Goal: Task Accomplishment & Management: Complete application form

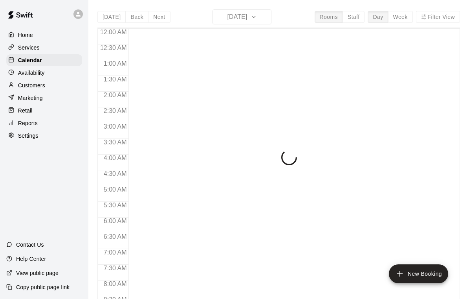
scroll to position [464, 0]
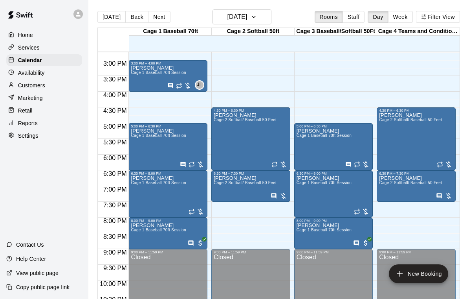
click at [159, 88] on div "Darrel Sauceda Cage 1 Baseball 70ft Session" at bounding box center [158, 214] width 55 height 299
click at [137, 76] on icon "edit" at bounding box center [139, 74] width 7 height 7
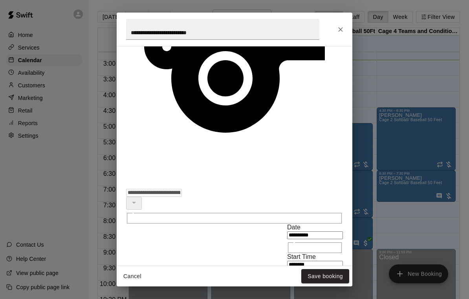
scroll to position [218, 0]
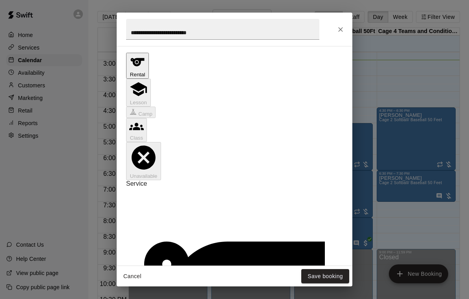
click at [338, 27] on icon "Close" at bounding box center [341, 30] width 8 height 8
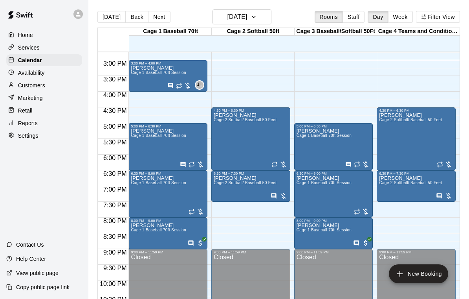
scroll to position [0, 0]
click at [145, 78] on div "Darrel Sauceda Cage 1 Baseball 70ft Session" at bounding box center [158, 214] width 55 height 299
click at [140, 73] on icon "edit" at bounding box center [139, 74] width 7 height 7
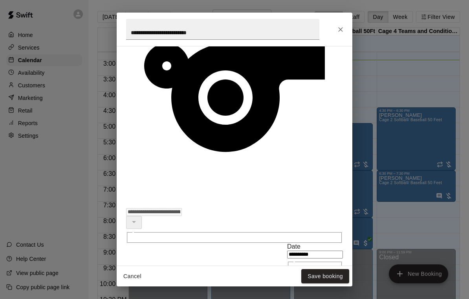
scroll to position [198, 0]
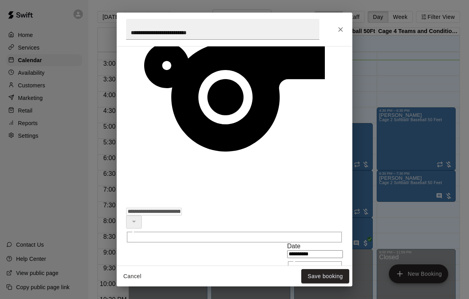
click at [395, 71] on div "**********" at bounding box center [234, 149] width 469 height 299
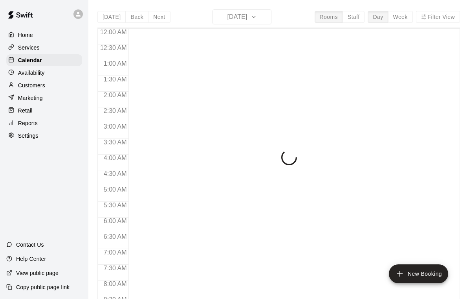
scroll to position [464, 0]
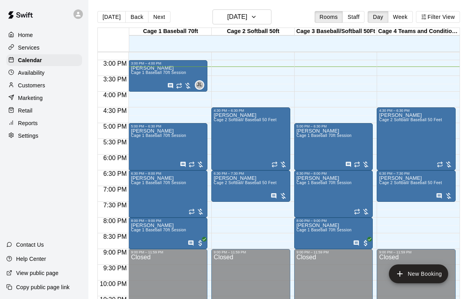
click at [140, 78] on div "Darrel Sauceda Cage 1 Baseball 70ft Session" at bounding box center [158, 214] width 55 height 299
click at [136, 77] on icon "edit" at bounding box center [139, 74] width 7 height 7
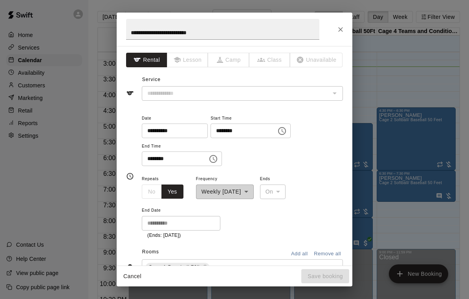
type input "**********"
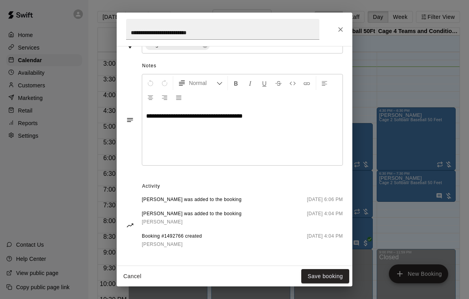
scroll to position [250, 0]
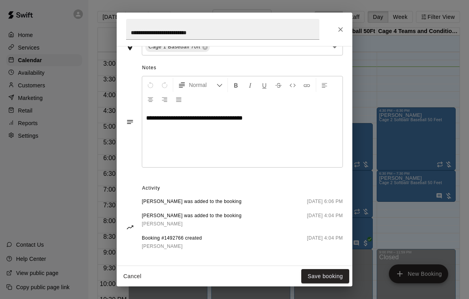
click at [342, 28] on icon "Close" at bounding box center [341, 30] width 8 height 8
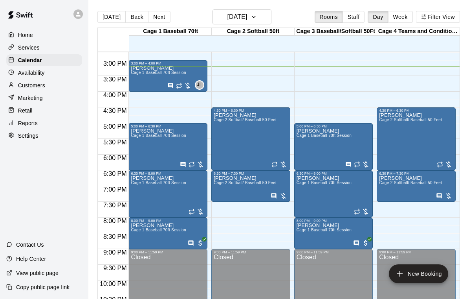
click at [156, 82] on div "Darrel Sauceda Cage 1 Baseball 70ft Session" at bounding box center [158, 214] width 55 height 299
click at [139, 73] on icon "edit" at bounding box center [138, 74] width 9 height 9
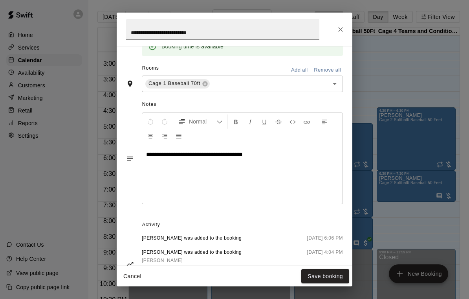
scroll to position [215, 0]
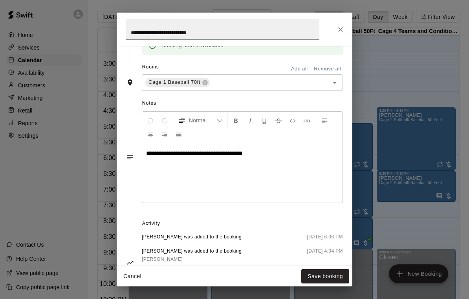
click at [336, 29] on button "Close" at bounding box center [341, 29] width 14 height 14
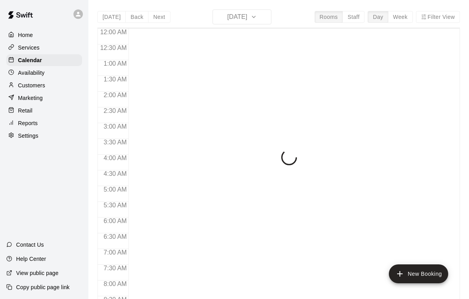
scroll to position [464, 0]
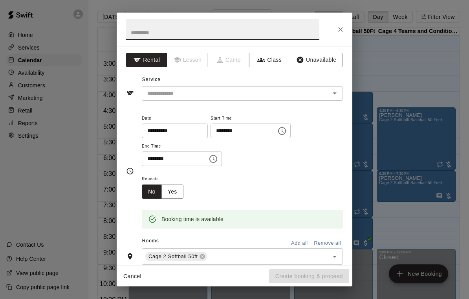
click at [278, 130] on icon "Choose time, selected time is 3:45 PM" at bounding box center [282, 131] width 8 height 8
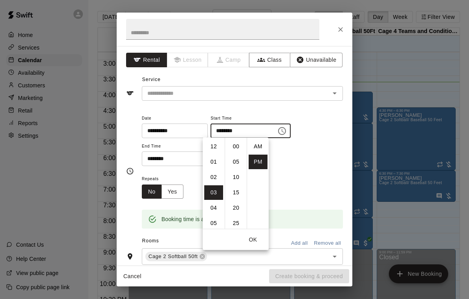
scroll to position [14, 0]
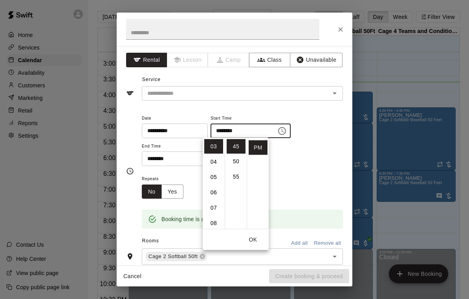
click at [213, 163] on li "04" at bounding box center [213, 161] width 19 height 15
click at [305, 126] on div "**********" at bounding box center [242, 139] width 201 height 53
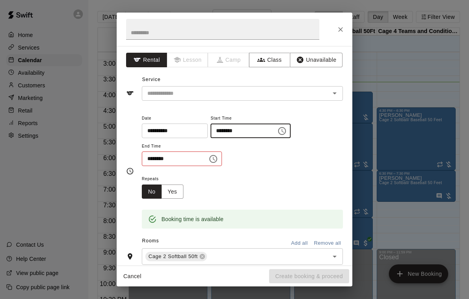
click at [277, 128] on icon "Choose time, selected time is 4:45 PM" at bounding box center [281, 130] width 9 height 9
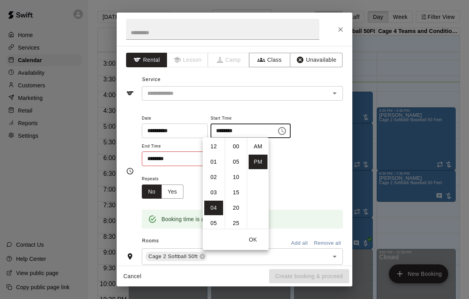
scroll to position [14, 0]
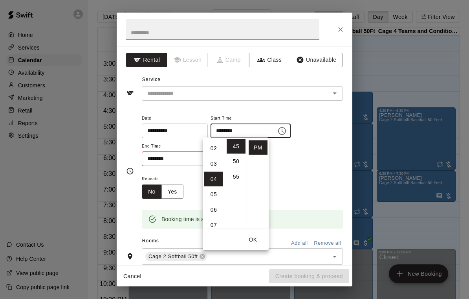
click at [216, 162] on li "03" at bounding box center [213, 163] width 19 height 15
type input "********"
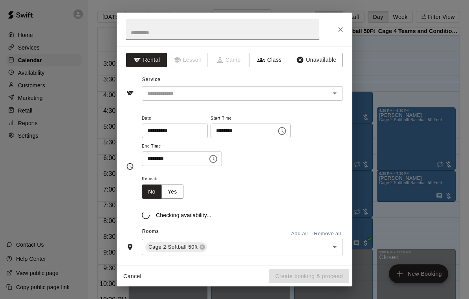
scroll to position [46, 0]
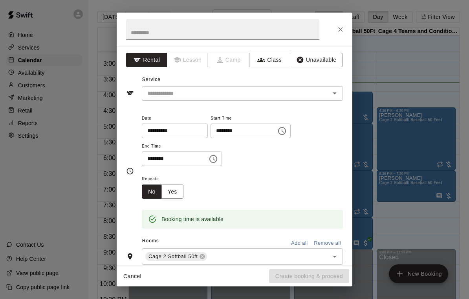
click at [274, 131] on button "Choose time, selected time is 3:45 PM" at bounding box center [282, 131] width 16 height 16
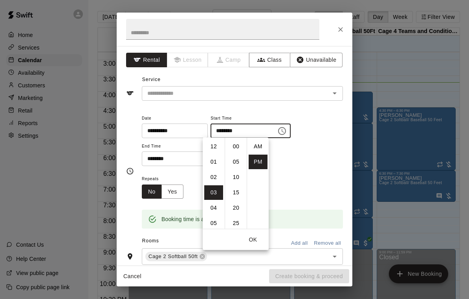
scroll to position [14, 0]
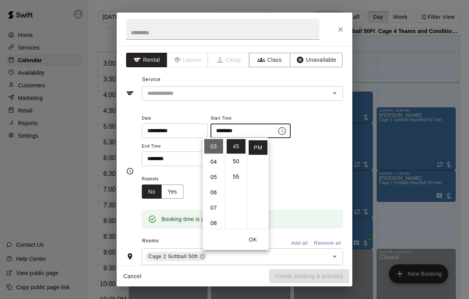
click at [218, 149] on li "03" at bounding box center [213, 146] width 19 height 15
click at [235, 162] on li "50" at bounding box center [236, 161] width 19 height 15
type input "********"
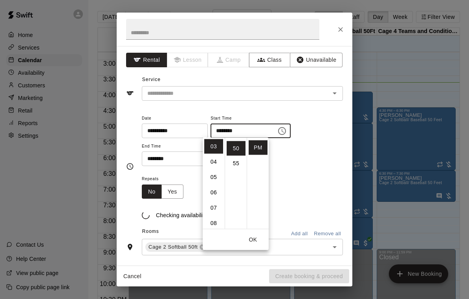
scroll to position [153, 0]
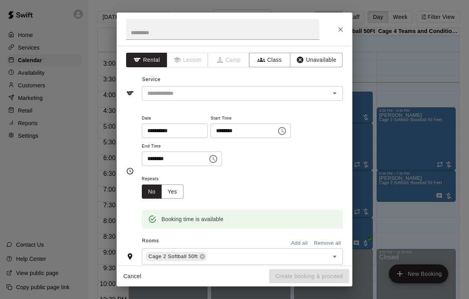
click at [303, 149] on div "**********" at bounding box center [242, 139] width 201 height 53
click at [209, 156] on icon "Choose time, selected time is 4:00 PM" at bounding box center [213, 158] width 9 height 9
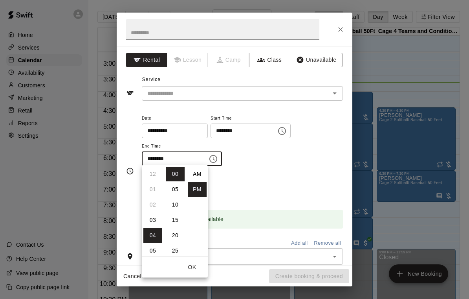
scroll to position [14, 0]
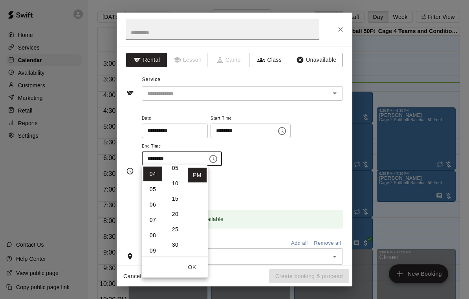
click at [176, 213] on li "20" at bounding box center [175, 214] width 19 height 15
type input "********"
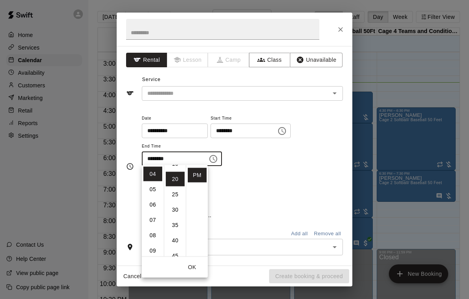
scroll to position [61, 0]
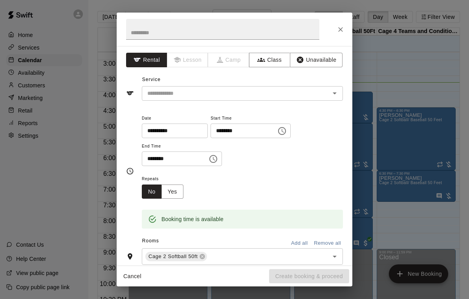
click at [284, 175] on div "Repeats No Yes" at bounding box center [242, 186] width 201 height 25
click at [266, 90] on input "text" at bounding box center [230, 93] width 173 height 10
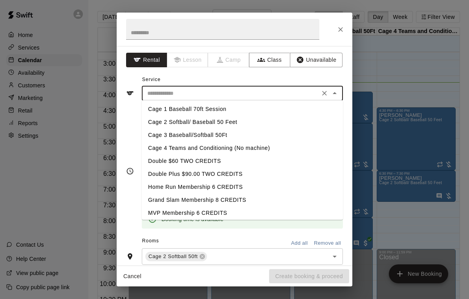
scroll to position [16, 0]
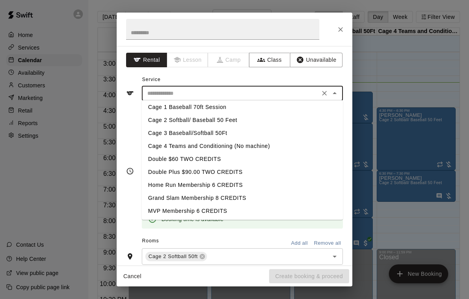
click at [221, 121] on li "Cage 2 Softball/ Baseball 50 Feet" at bounding box center [242, 120] width 201 height 13
type input "**********"
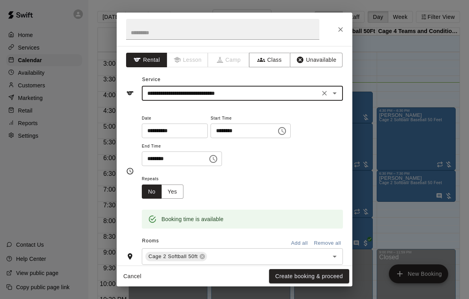
click at [305, 275] on button "Create booking & proceed" at bounding box center [309, 276] width 80 height 15
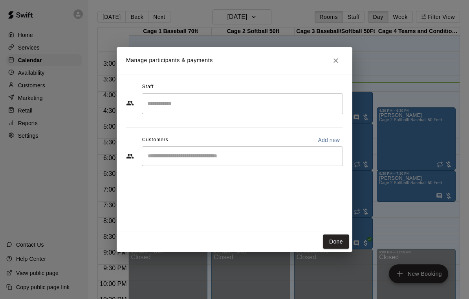
click at [336, 242] on button "Done" at bounding box center [336, 241] width 26 height 15
